Goal: Navigation & Orientation: Find specific page/section

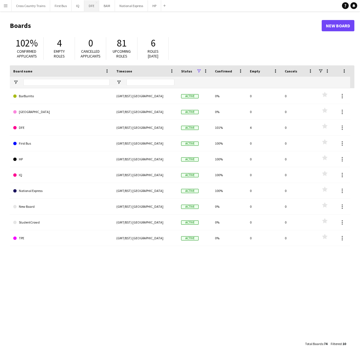
click at [91, 3] on button "DFE Close" at bounding box center [91, 5] width 15 height 11
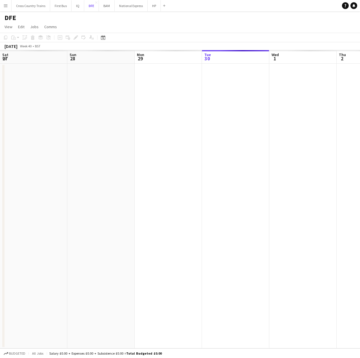
scroll to position [0, 135]
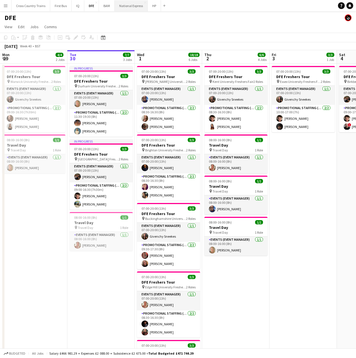
click at [130, 7] on button "National Express Close" at bounding box center [131, 5] width 33 height 11
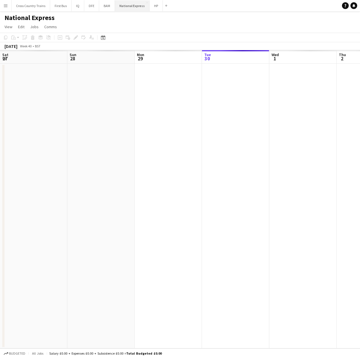
scroll to position [0, 135]
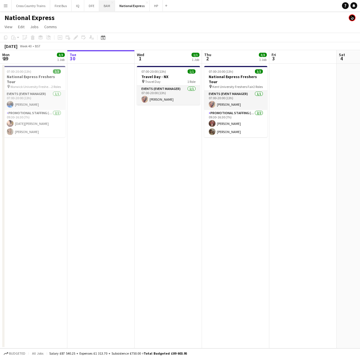
click at [104, 9] on button "BAM Close" at bounding box center [107, 5] width 16 height 11
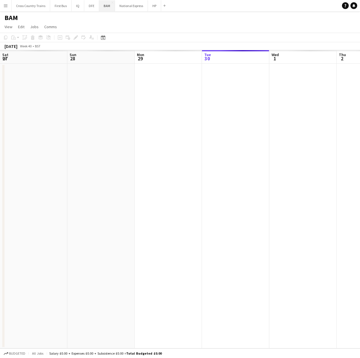
scroll to position [0, 135]
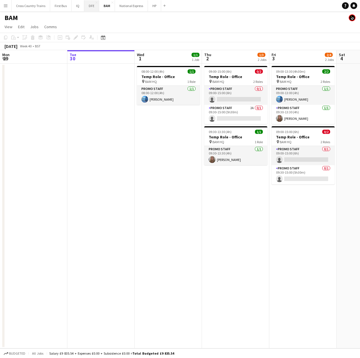
click at [92, 6] on button "DFE Close" at bounding box center [91, 5] width 15 height 11
